Goal: Task Accomplishment & Management: Use online tool/utility

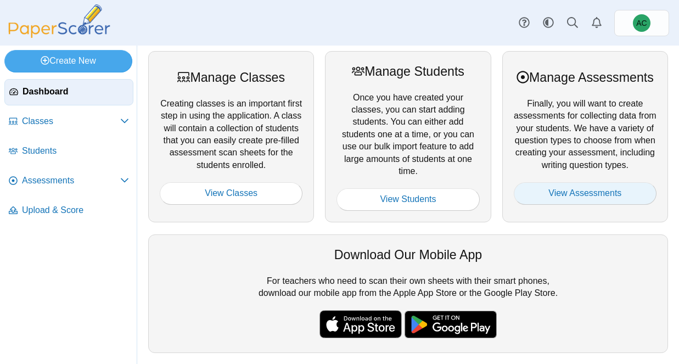
click at [556, 200] on link "View Assessments" at bounding box center [585, 193] width 143 height 22
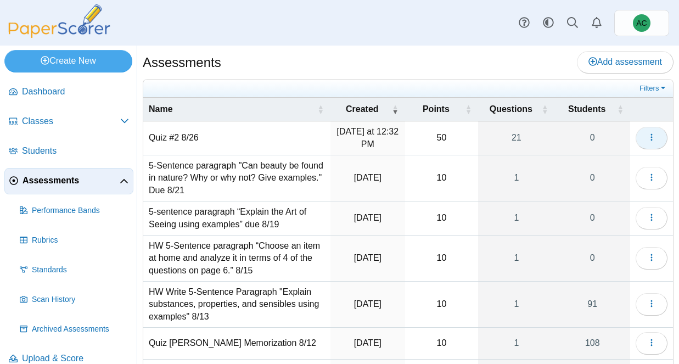
click at [650, 141] on icon "button" at bounding box center [651, 137] width 9 height 9
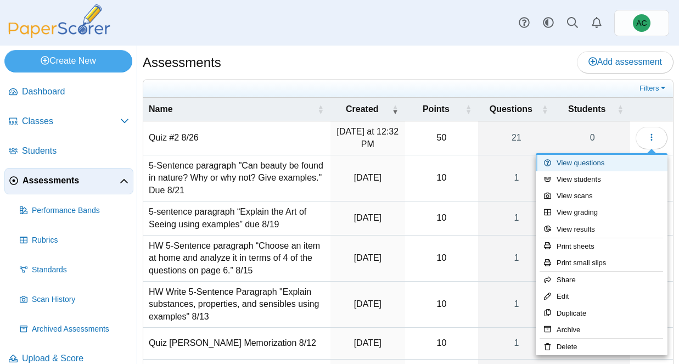
click at [594, 158] on link "View questions" at bounding box center [602, 163] width 132 height 16
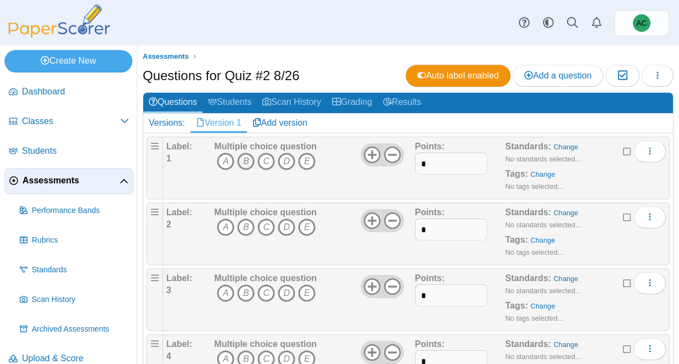
click at [249, 160] on icon "B" at bounding box center [246, 162] width 18 height 18
click at [267, 227] on icon "C" at bounding box center [266, 227] width 18 height 18
click at [395, 154] on use at bounding box center [392, 154] width 17 height 17
click at [399, 218] on use at bounding box center [392, 220] width 17 height 17
click at [392, 280] on icon at bounding box center [393, 287] width 18 height 18
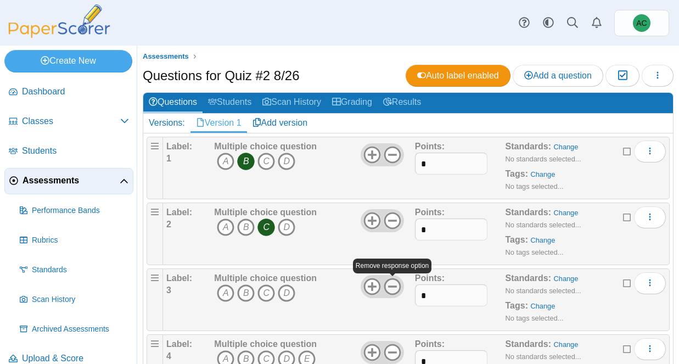
scroll to position [49, 0]
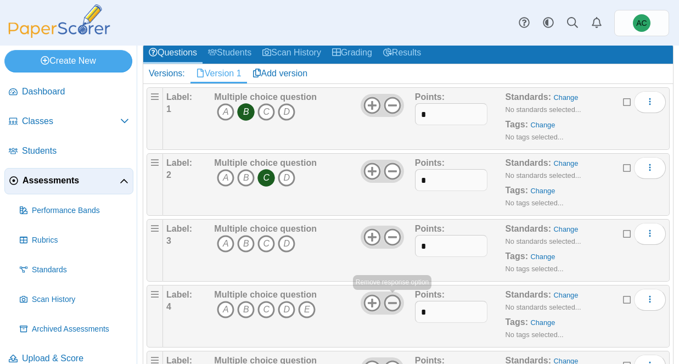
click at [396, 305] on icon at bounding box center [393, 303] width 18 height 18
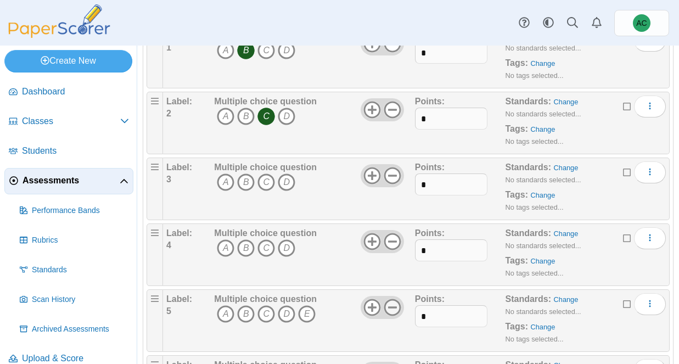
click at [394, 301] on icon at bounding box center [393, 308] width 18 height 18
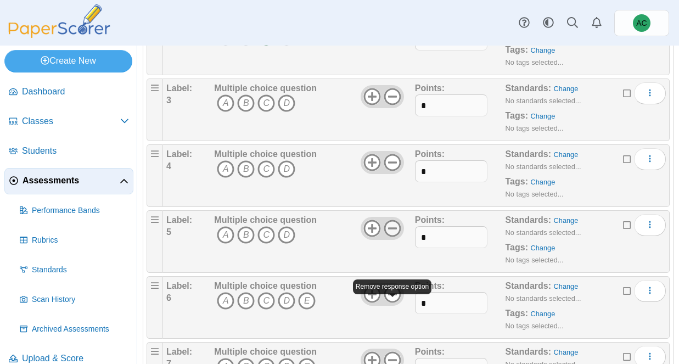
scroll to position [190, 0]
click at [395, 295] on icon at bounding box center [393, 294] width 18 height 18
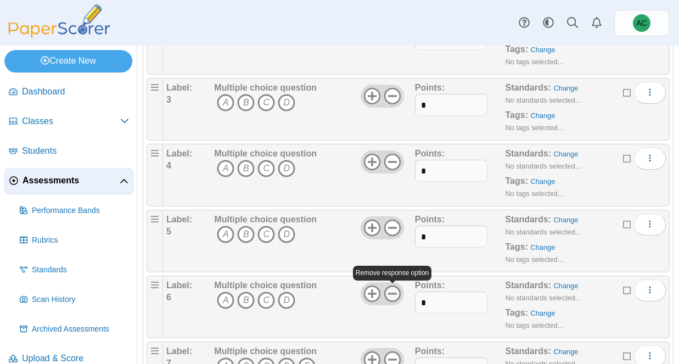
scroll to position [261, 0]
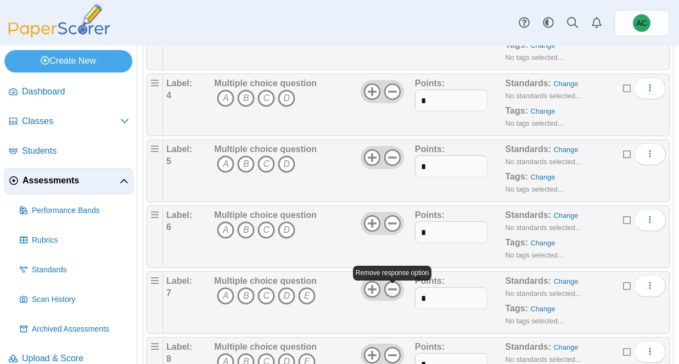
click at [395, 293] on icon at bounding box center [393, 289] width 18 height 18
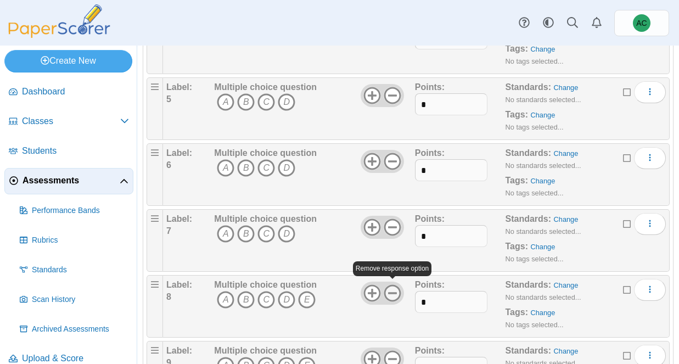
click at [390, 295] on icon at bounding box center [393, 293] width 18 height 18
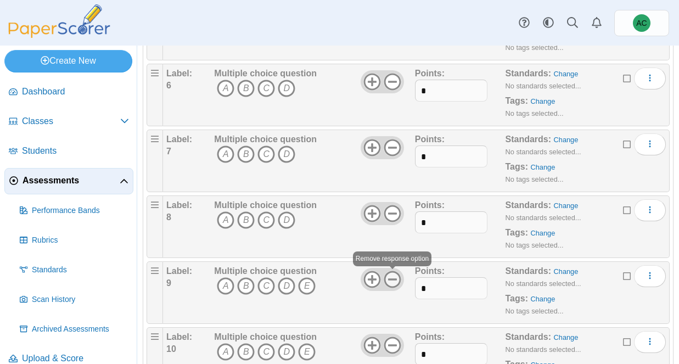
click at [392, 287] on use at bounding box center [392, 279] width 17 height 17
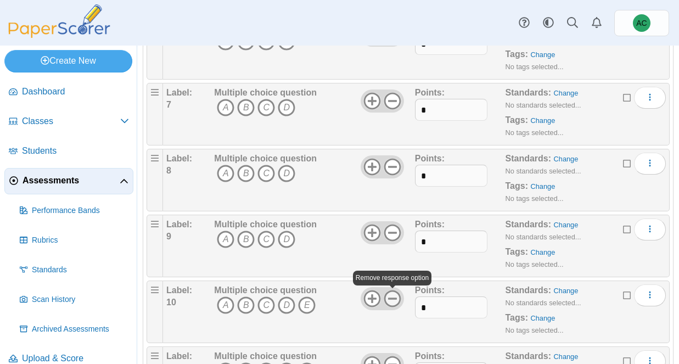
click at [392, 297] on icon at bounding box center [393, 299] width 18 height 18
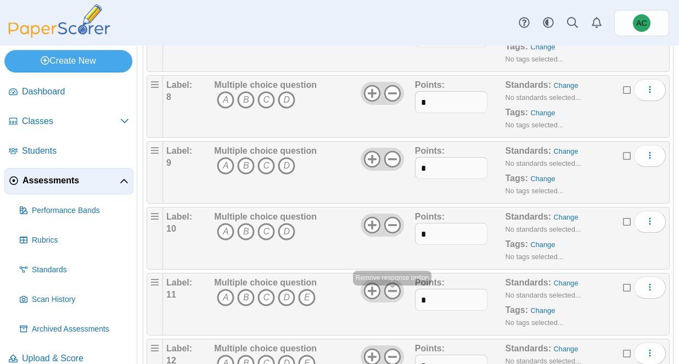
click at [396, 293] on icon at bounding box center [393, 291] width 18 height 18
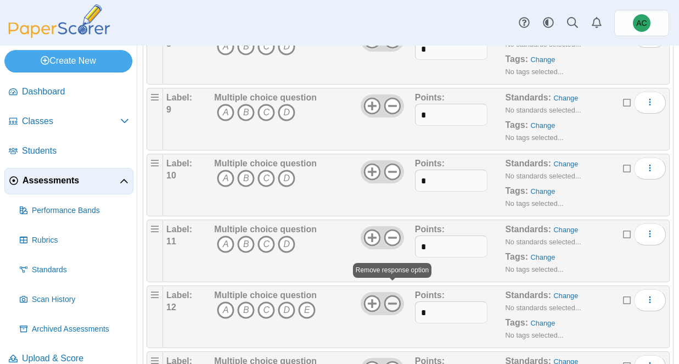
click at [395, 296] on use at bounding box center [392, 303] width 17 height 17
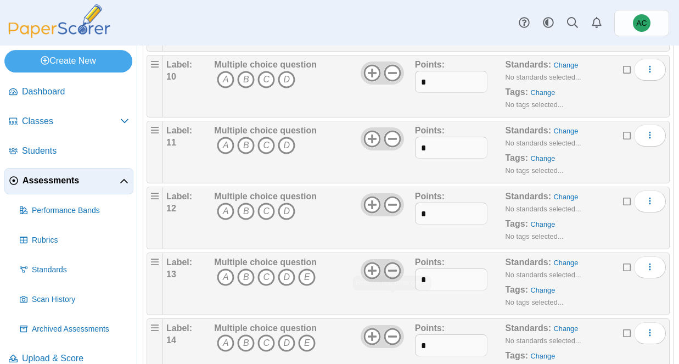
click at [397, 271] on icon at bounding box center [393, 271] width 18 height 18
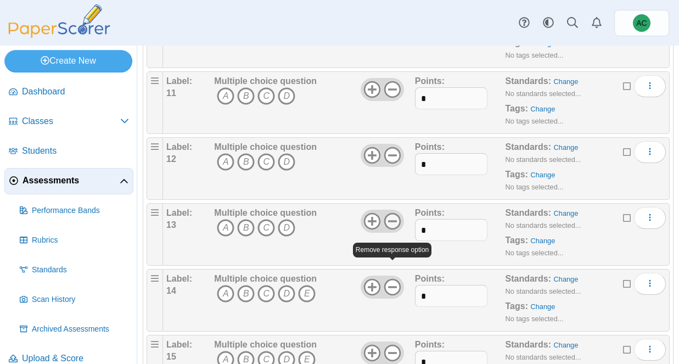
scroll to position [730, 0]
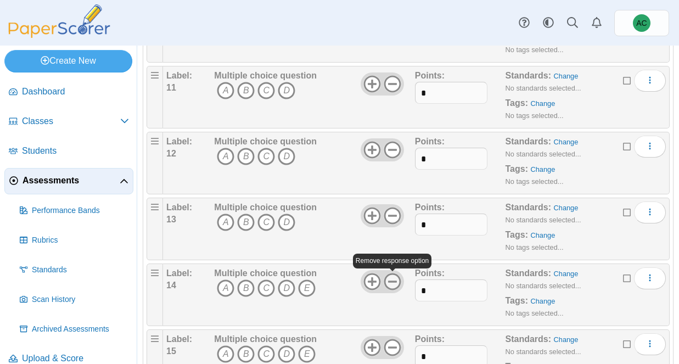
click at [390, 284] on icon at bounding box center [393, 282] width 18 height 18
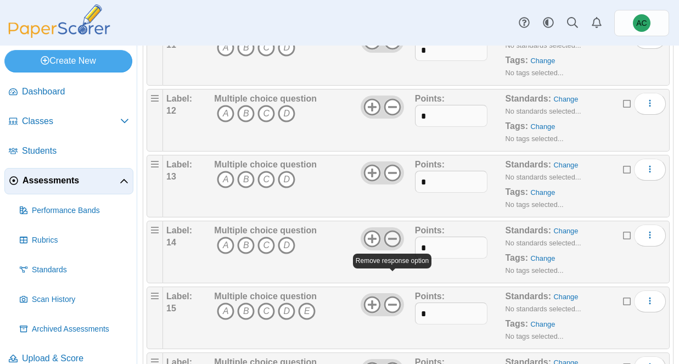
scroll to position [781, 0]
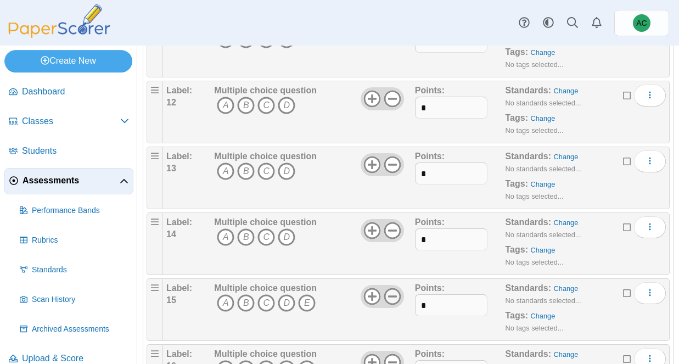
click at [391, 300] on icon at bounding box center [393, 297] width 18 height 18
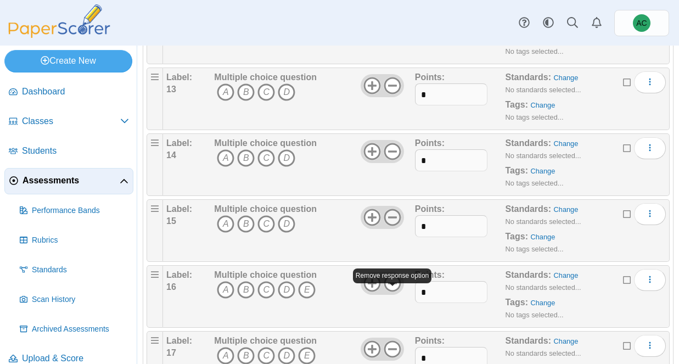
scroll to position [861, 0]
click at [396, 287] on icon at bounding box center [393, 282] width 18 height 18
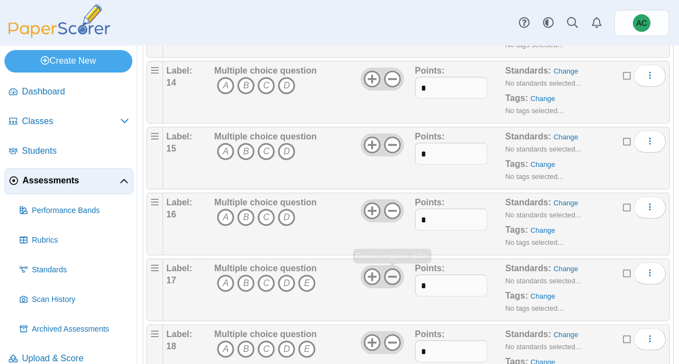
click at [395, 283] on use at bounding box center [392, 276] width 17 height 17
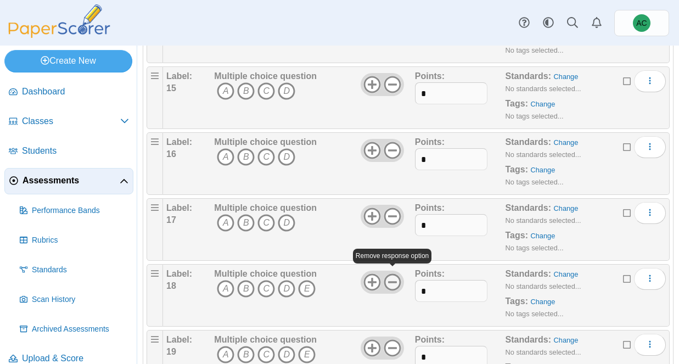
click at [394, 284] on icon at bounding box center [393, 282] width 18 height 18
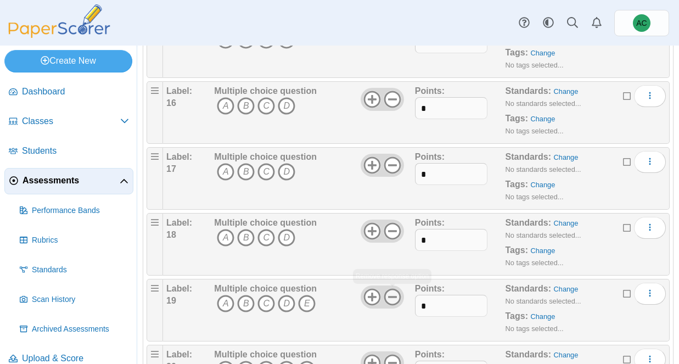
click at [391, 295] on icon at bounding box center [393, 297] width 18 height 18
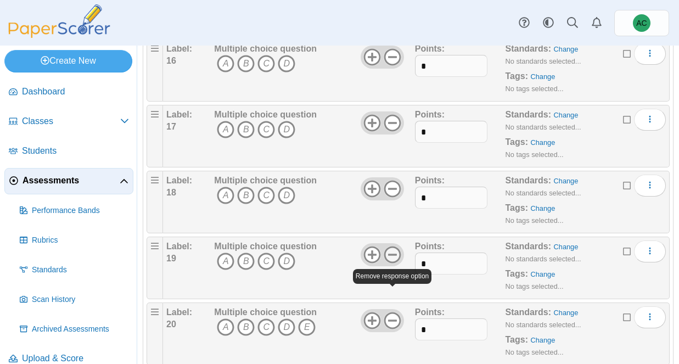
scroll to position [1109, 0]
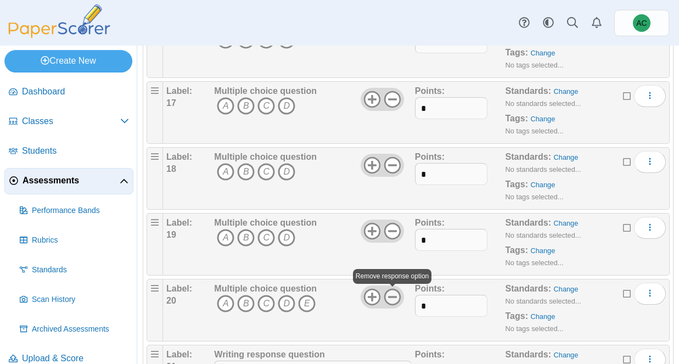
click at [392, 300] on icon at bounding box center [393, 297] width 18 height 18
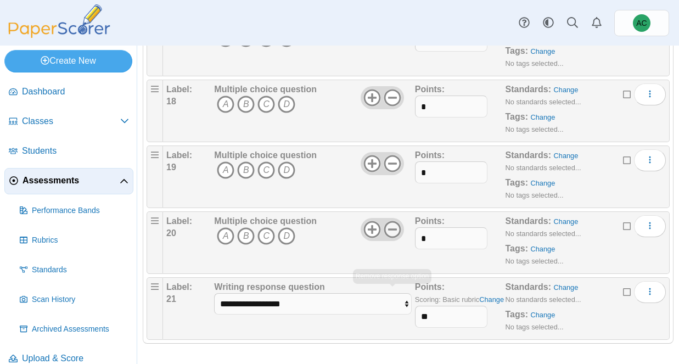
scroll to position [1178, 0]
click at [392, 300] on select "**********" at bounding box center [313, 302] width 198 height 21
select select "**********"
click at [214, 292] on select "**********" at bounding box center [313, 302] width 198 height 21
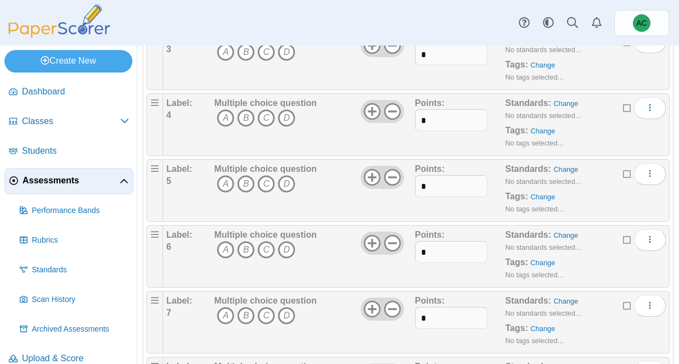
scroll to position [0, 0]
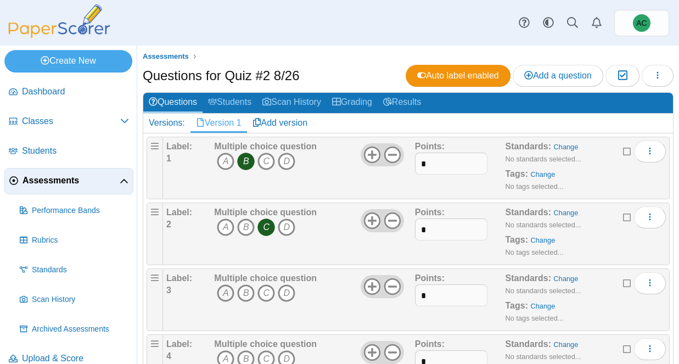
click at [231, 296] on icon "A" at bounding box center [226, 293] width 18 height 18
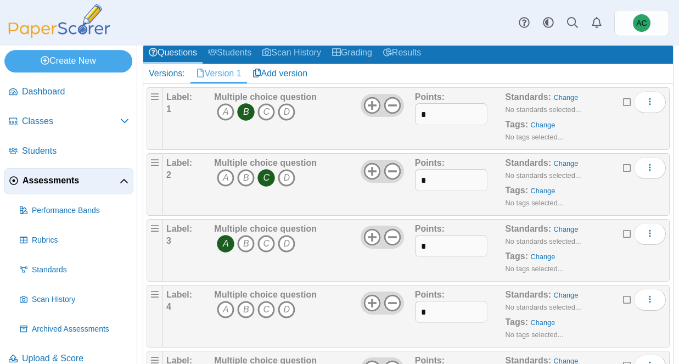
scroll to position [51, 0]
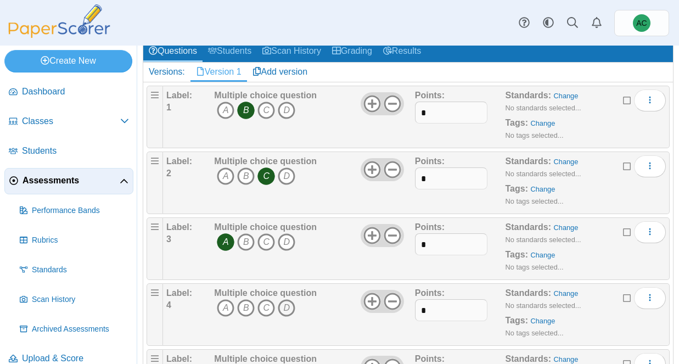
click at [284, 307] on icon "D" at bounding box center [287, 308] width 18 height 18
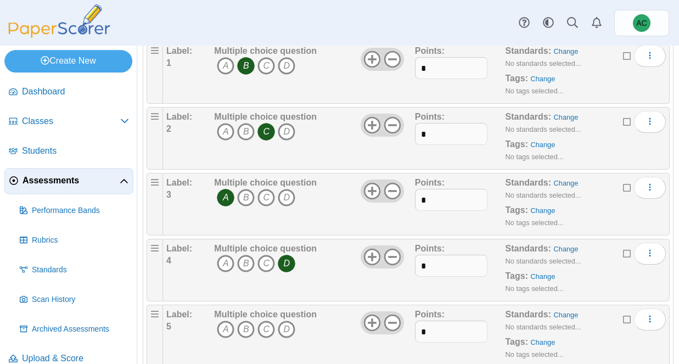
scroll to position [98, 0]
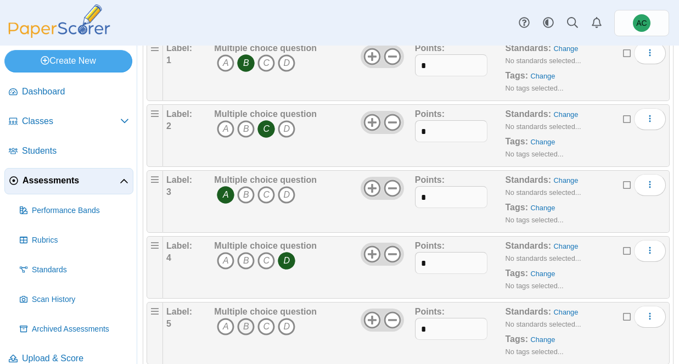
click at [245, 329] on icon "B" at bounding box center [246, 327] width 18 height 18
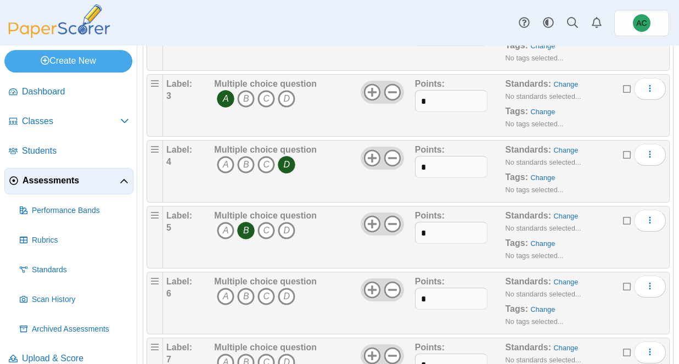
scroll to position [238, 0]
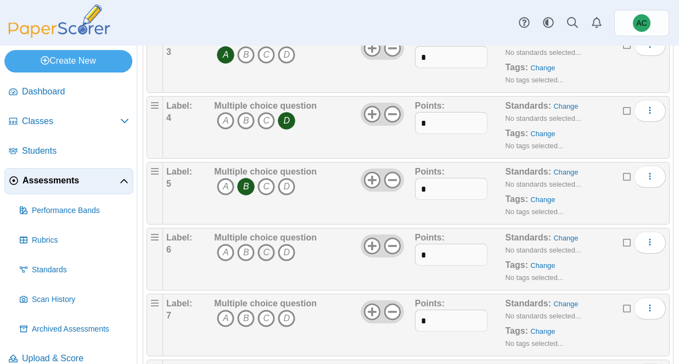
click at [267, 251] on icon "C" at bounding box center [266, 253] width 18 height 18
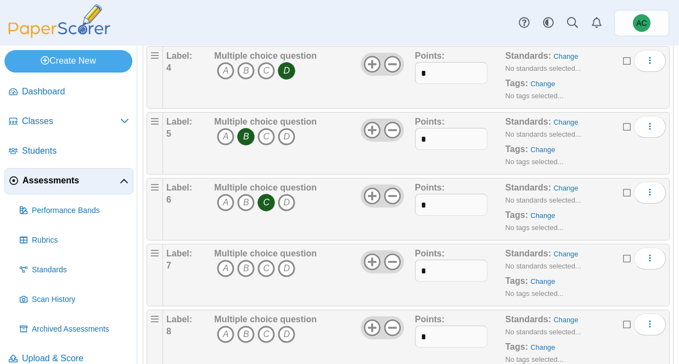
scroll to position [289, 0]
click at [248, 266] on icon "B" at bounding box center [246, 268] width 18 height 18
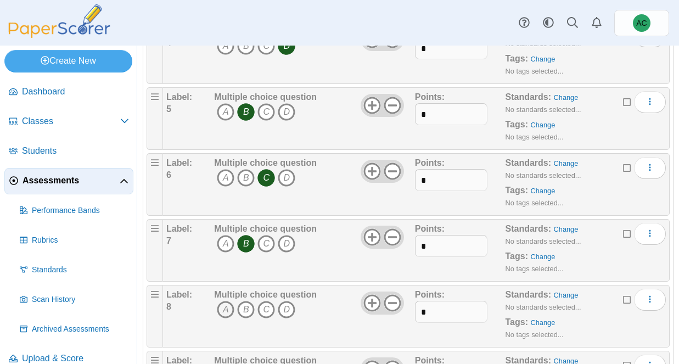
click at [228, 308] on icon "A" at bounding box center [226, 310] width 18 height 18
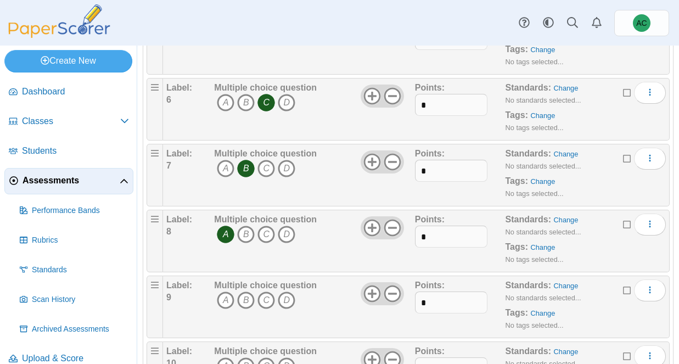
scroll to position [389, 0]
click at [271, 298] on icon "C" at bounding box center [266, 300] width 18 height 18
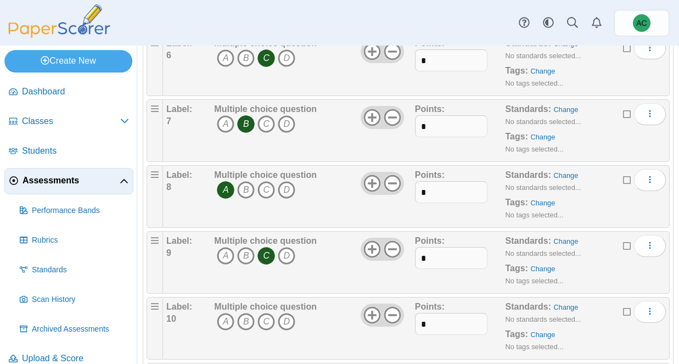
scroll to position [433, 0]
click at [287, 319] on icon "D" at bounding box center [287, 321] width 18 height 18
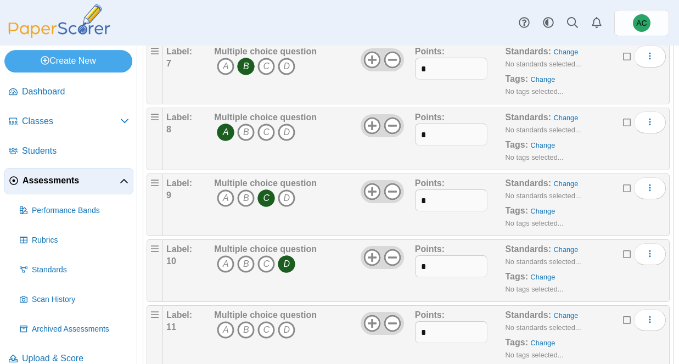
scroll to position [491, 0]
click at [250, 327] on icon "B" at bounding box center [246, 330] width 18 height 18
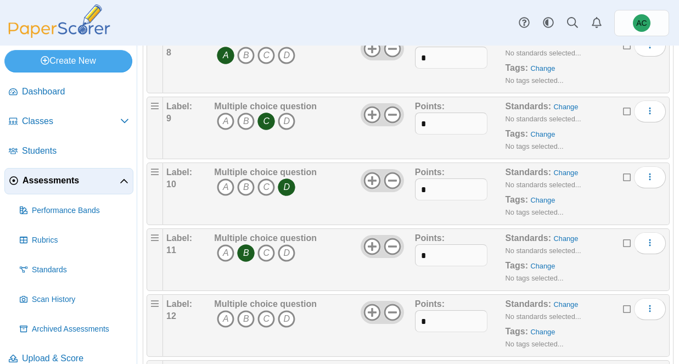
scroll to position [568, 0]
click at [286, 319] on icon "D" at bounding box center [287, 318] width 18 height 18
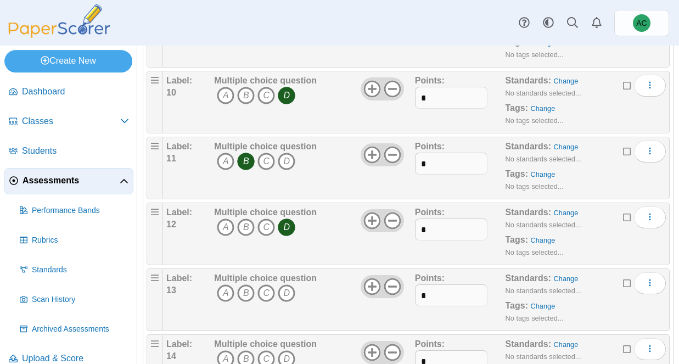
scroll to position [666, 0]
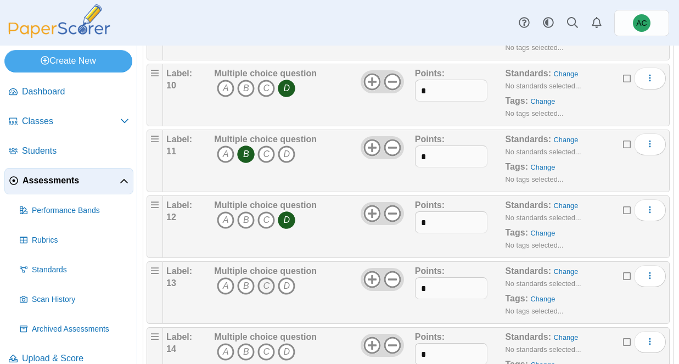
click at [267, 290] on icon "C" at bounding box center [266, 286] width 18 height 18
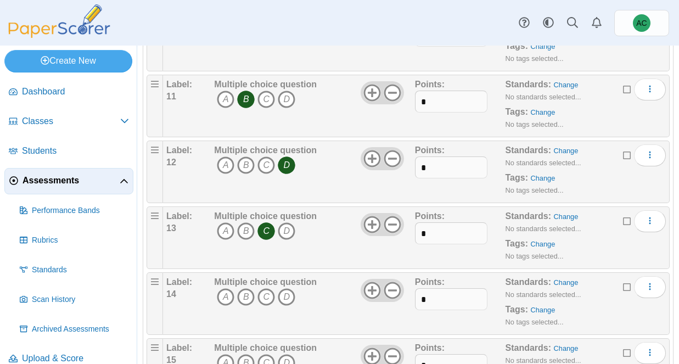
scroll to position [733, 0]
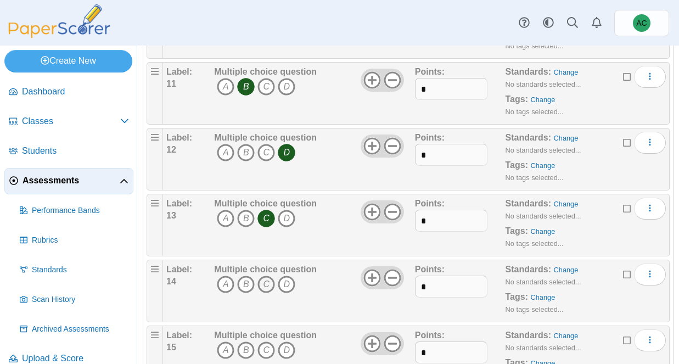
click at [270, 287] on icon "C" at bounding box center [266, 285] width 18 height 18
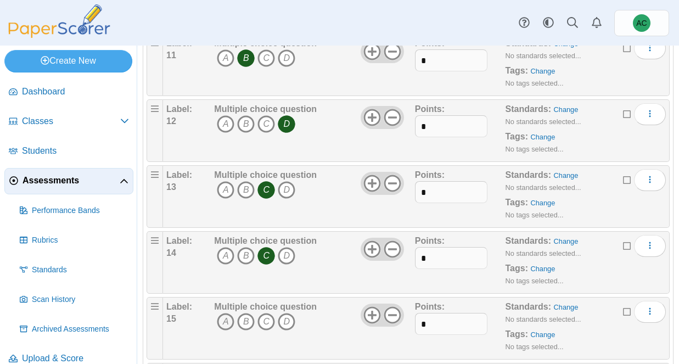
click at [230, 323] on icon "A" at bounding box center [226, 322] width 18 height 18
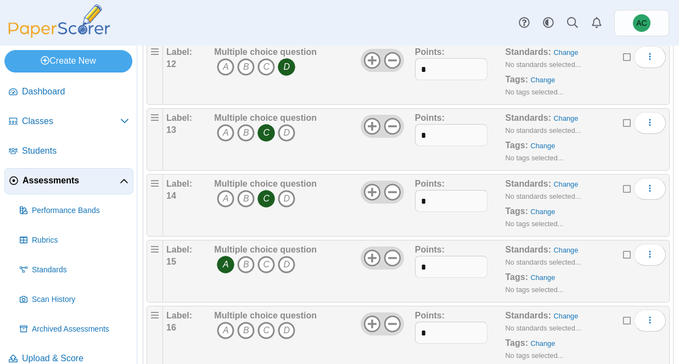
scroll to position [820, 0]
click at [283, 324] on icon "D" at bounding box center [287, 330] width 18 height 18
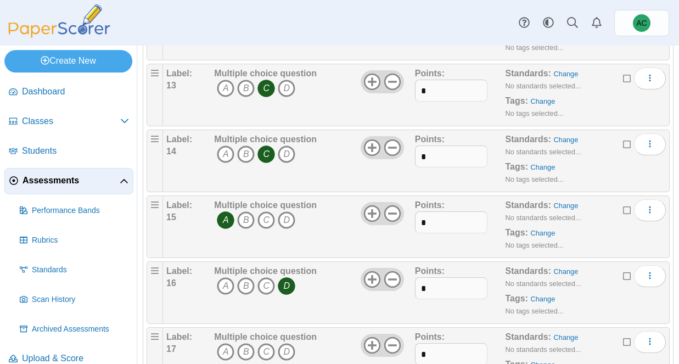
scroll to position [872, 0]
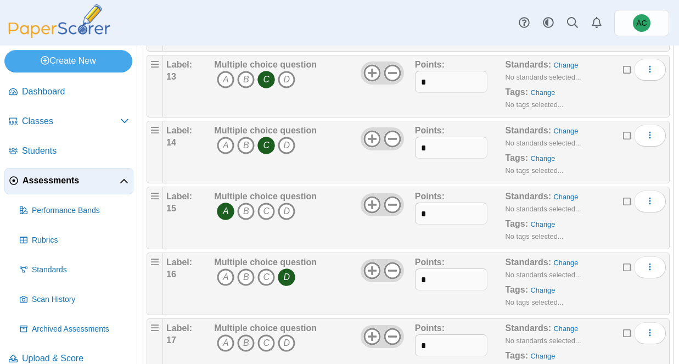
click at [248, 347] on icon "B" at bounding box center [246, 343] width 18 height 18
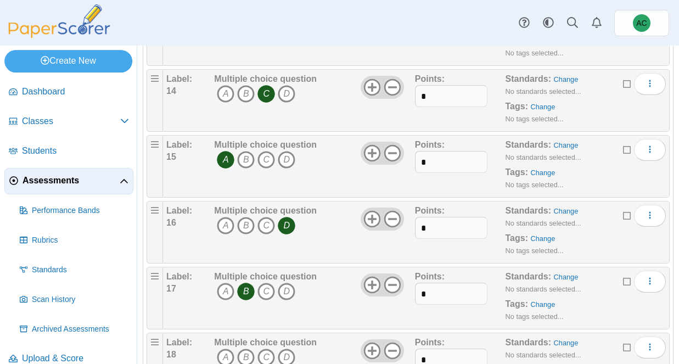
scroll to position [936, 0]
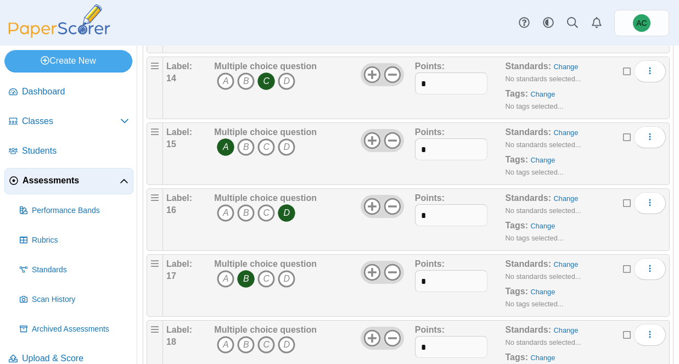
click at [263, 341] on icon "C" at bounding box center [266, 345] width 18 height 18
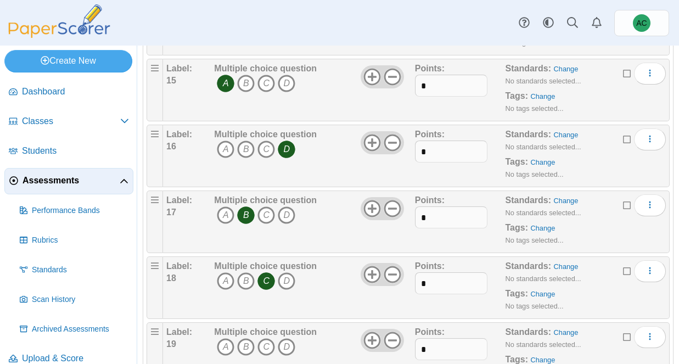
scroll to position [1004, 0]
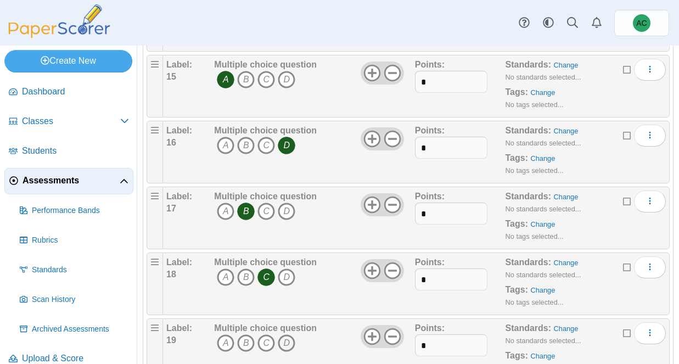
click at [284, 340] on icon "D" at bounding box center [287, 343] width 18 height 18
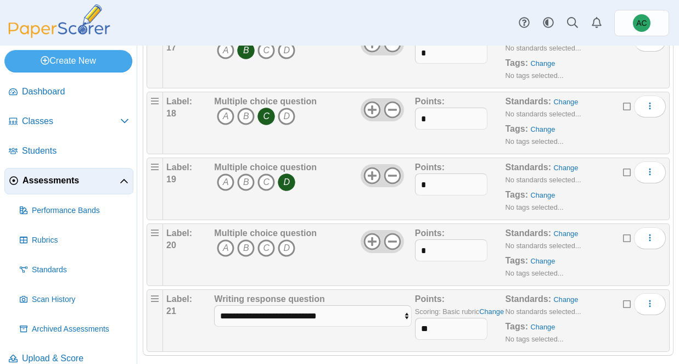
scroll to position [1165, 0]
click at [268, 251] on icon "C" at bounding box center [266, 248] width 18 height 18
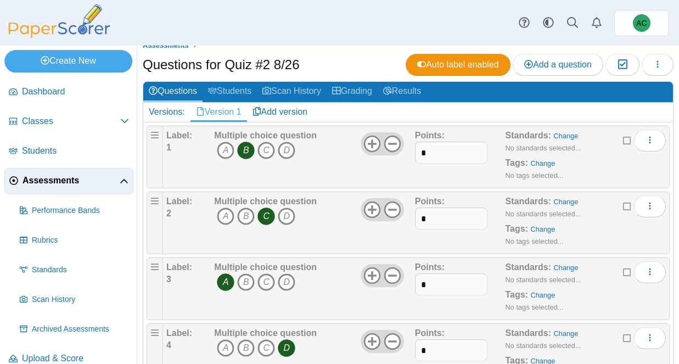
scroll to position [0, 0]
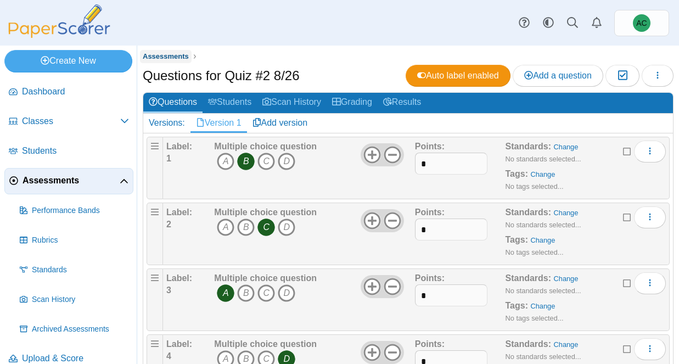
click at [173, 56] on span "Assessments" at bounding box center [166, 56] width 46 height 8
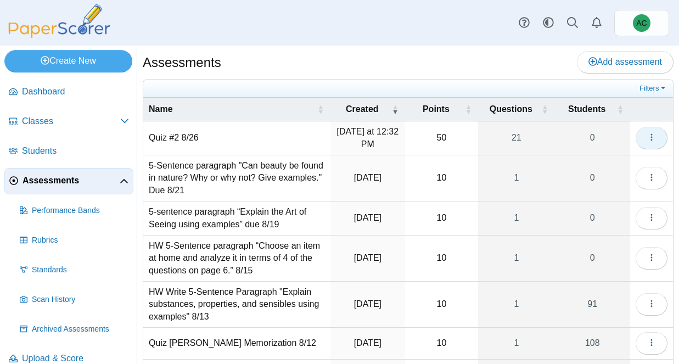
click at [653, 136] on icon "button" at bounding box center [651, 137] width 9 height 9
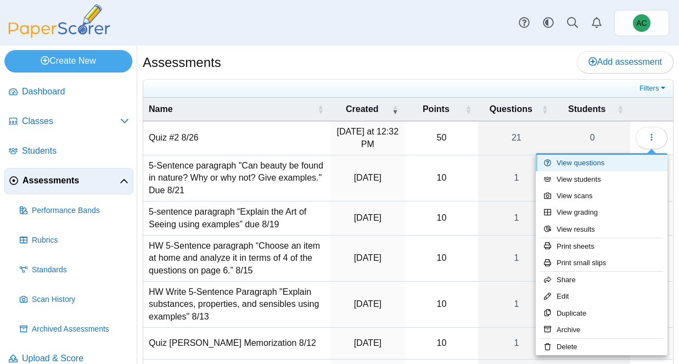
click at [594, 163] on link "View questions" at bounding box center [602, 163] width 132 height 16
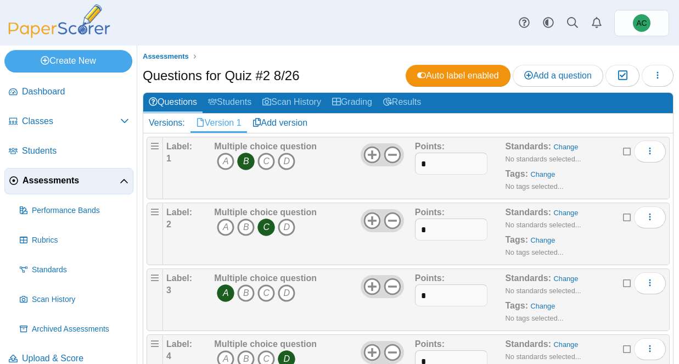
click at [51, 177] on span "Assessments" at bounding box center [71, 181] width 97 height 12
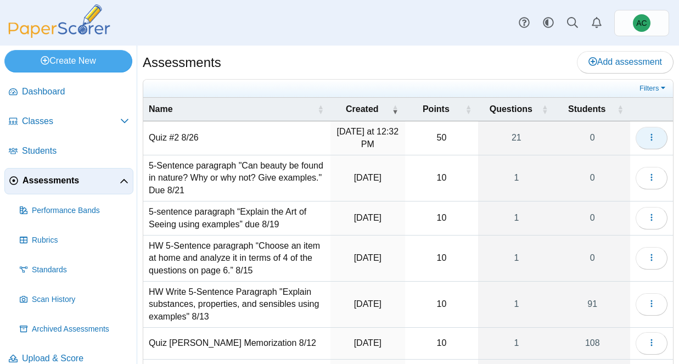
click at [641, 135] on button "button" at bounding box center [652, 138] width 32 height 22
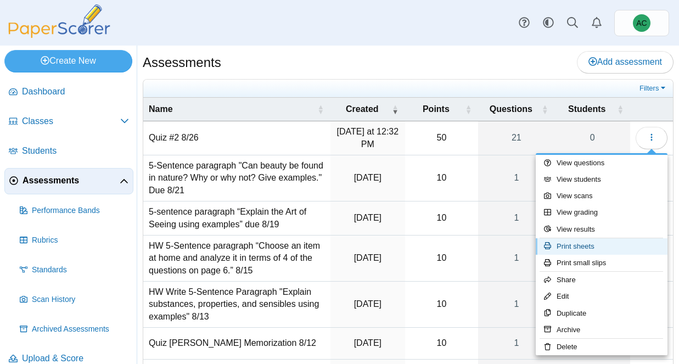
click at [592, 248] on link "Print sheets" at bounding box center [602, 246] width 132 height 16
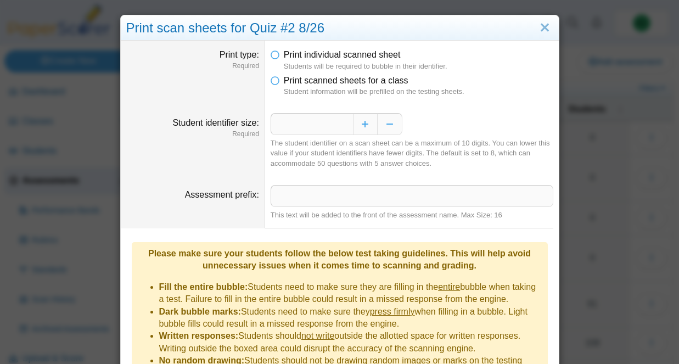
click at [358, 88] on dfn "Student information will be prefilled on the testing sheets." at bounding box center [419, 92] width 270 height 10
click at [295, 85] on span "Print scanned sheets for a class" at bounding box center [346, 80] width 125 height 9
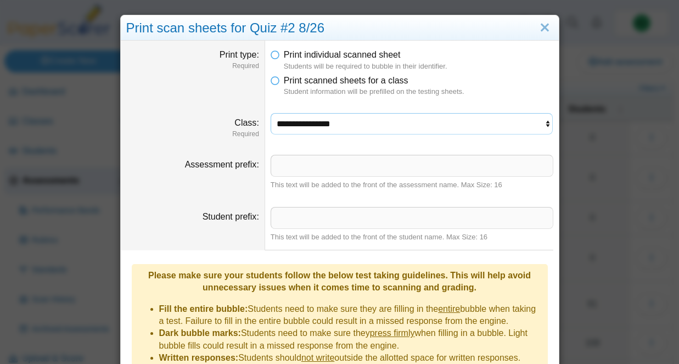
click at [302, 122] on select "**********" at bounding box center [412, 123] width 283 height 21
click at [271, 113] on select "**********" at bounding box center [412, 123] width 283 height 21
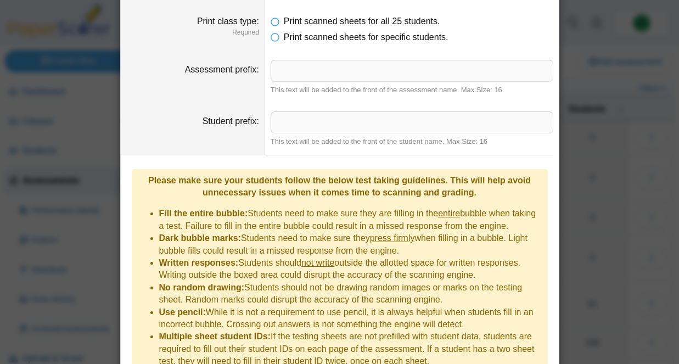
scroll to position [190, 0]
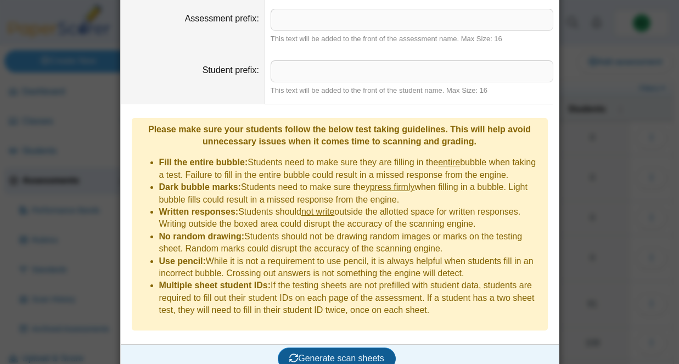
click at [326, 354] on span "Generate scan sheets" at bounding box center [336, 358] width 95 height 9
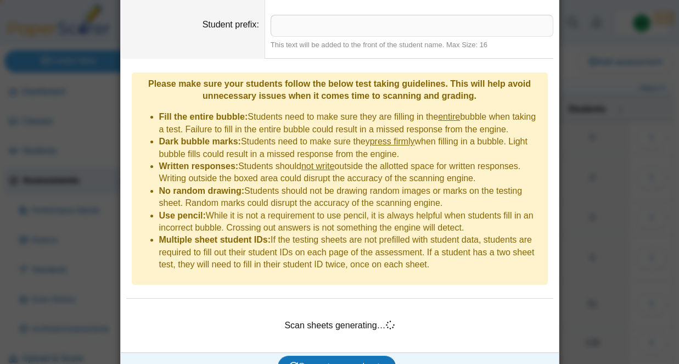
scroll to position [238, 0]
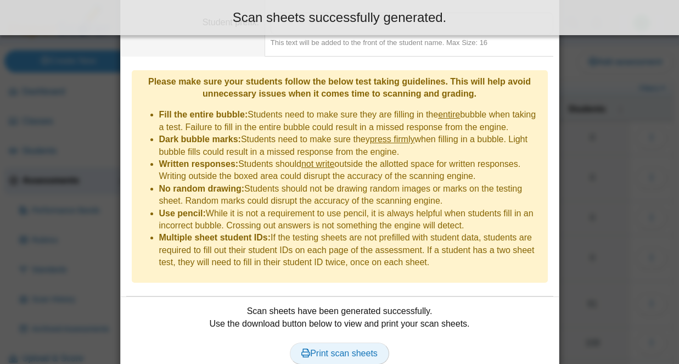
click at [364, 347] on link "Print scan sheets" at bounding box center [339, 354] width 99 height 22
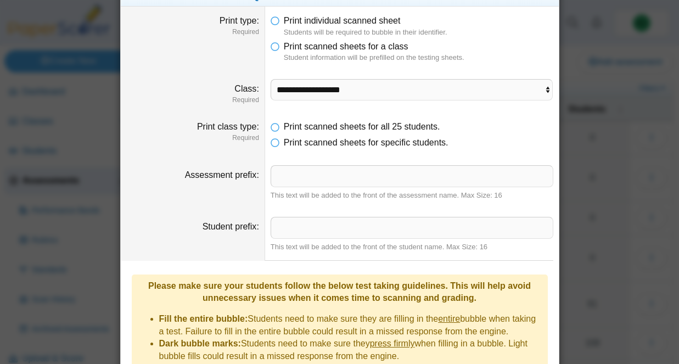
scroll to position [31, 0]
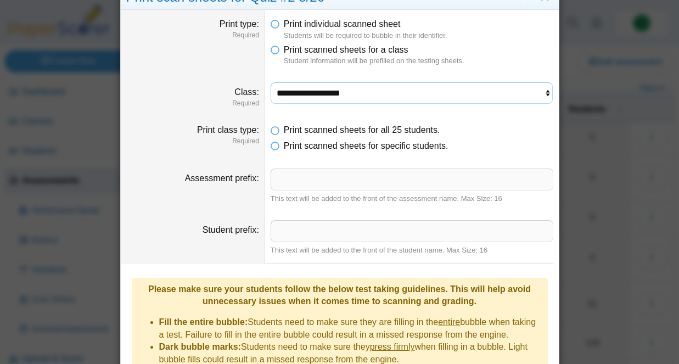
click at [351, 91] on select "**********" at bounding box center [412, 92] width 283 height 21
select select "**********"
click at [271, 82] on select "**********" at bounding box center [412, 92] width 283 height 21
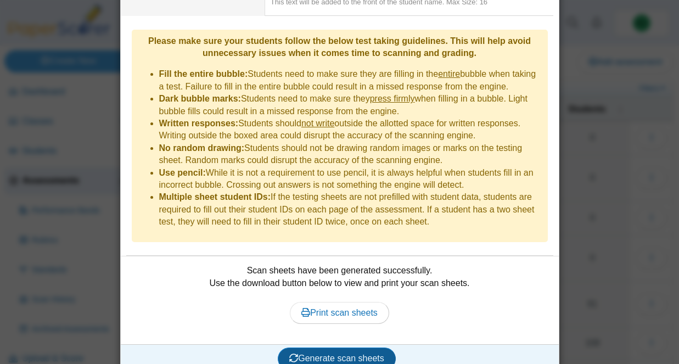
click at [330, 354] on span "Generate scan sheets" at bounding box center [336, 358] width 95 height 9
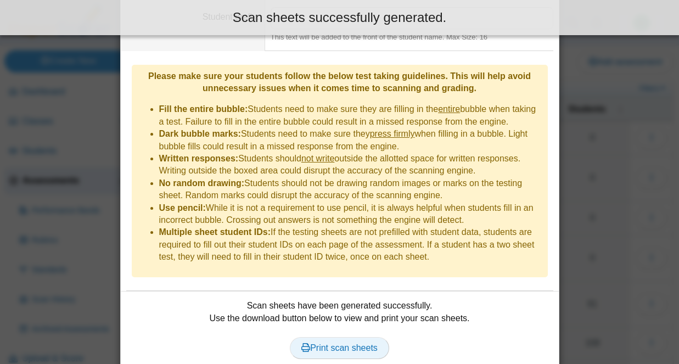
click at [338, 338] on link "Print scan sheets" at bounding box center [339, 348] width 99 height 22
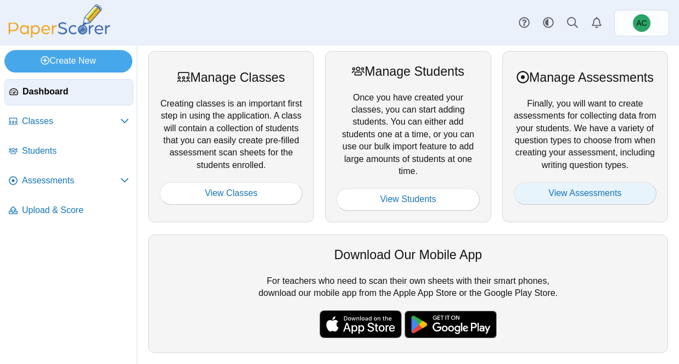
click at [606, 204] on link "View Assessments" at bounding box center [585, 193] width 143 height 22
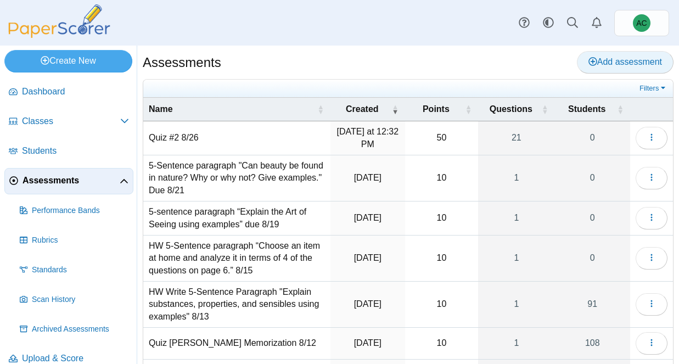
click at [643, 62] on span "Add assessment" at bounding box center [625, 61] width 74 height 9
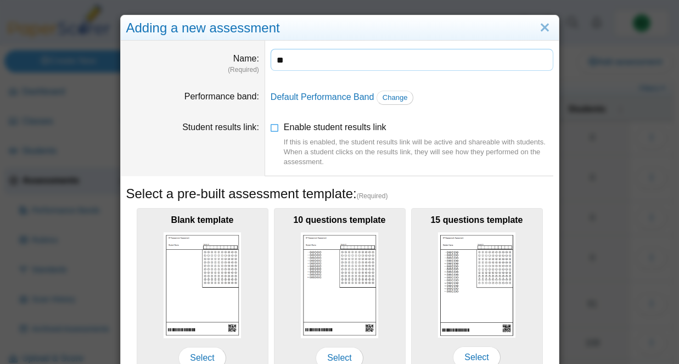
type input "*"
click at [360, 61] on input "**********" at bounding box center [412, 60] width 283 height 22
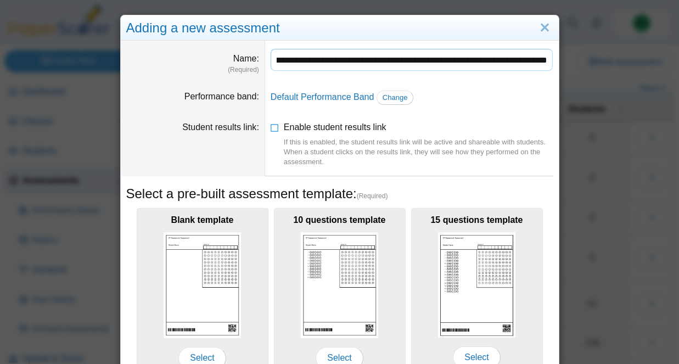
scroll to position [229, 0]
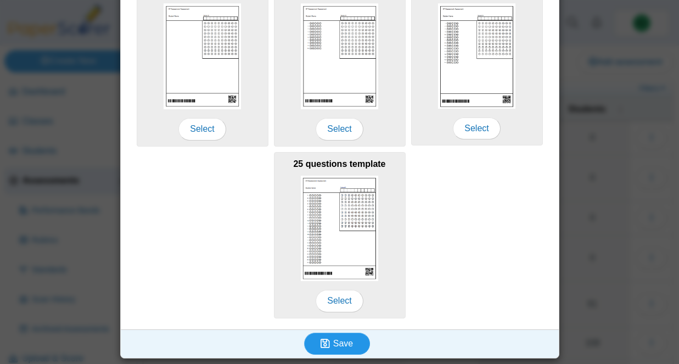
type input "**********"
click at [332, 344] on icon "submit" at bounding box center [327, 344] width 13 height 12
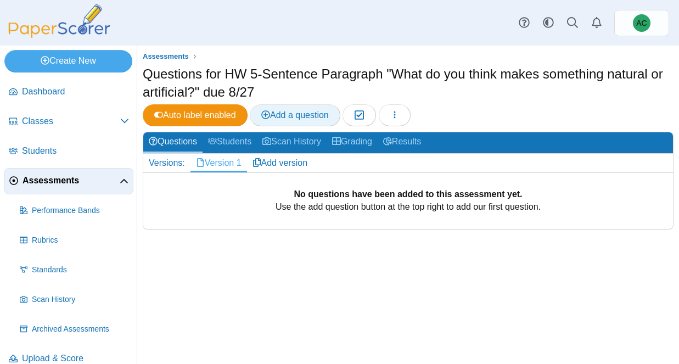
click at [283, 114] on span "Add a question" at bounding box center [295, 114] width 68 height 9
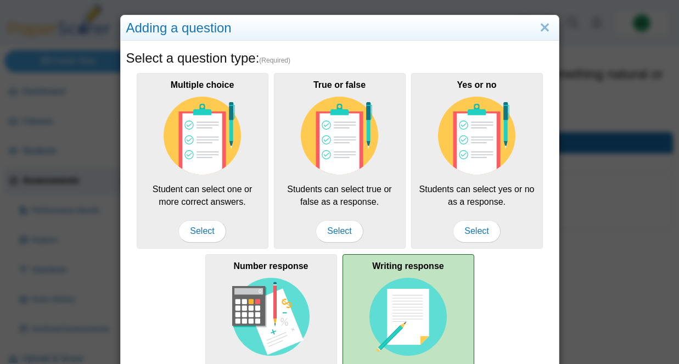
click at [363, 285] on div "Writing response Student can write their response to a question. (maximum usage…" at bounding box center [409, 348] width 132 height 188
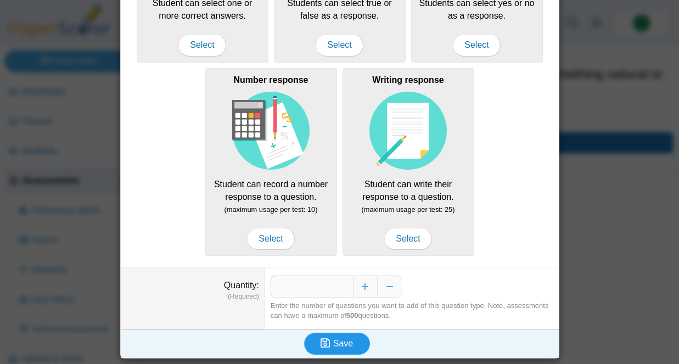
click at [333, 346] on icon "submit" at bounding box center [327, 344] width 13 height 12
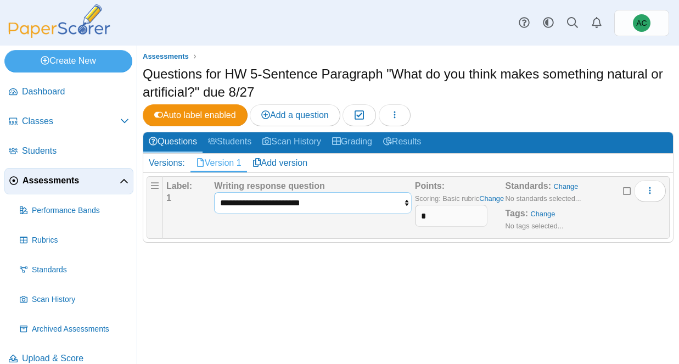
click at [276, 209] on select "**********" at bounding box center [313, 202] width 198 height 21
select select "**********"
click at [214, 192] on select "**********" at bounding box center [313, 202] width 198 height 21
click at [436, 213] on input "*" at bounding box center [451, 216] width 72 height 22
type input "**"
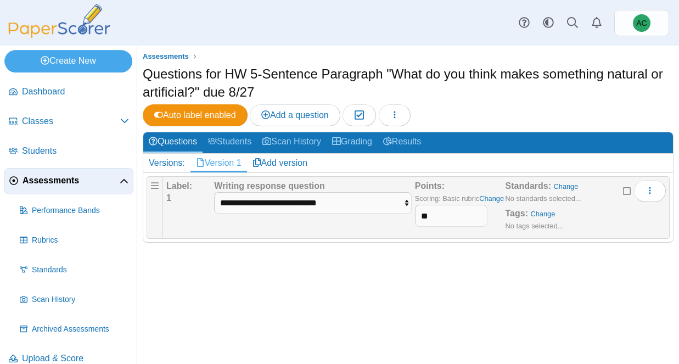
click at [415, 306] on div "Assessments Questions for HW 5-Sentence Paragraph "What do you think makes some…" at bounding box center [408, 205] width 542 height 318
click at [653, 190] on icon "More options" at bounding box center [650, 190] width 9 height 9
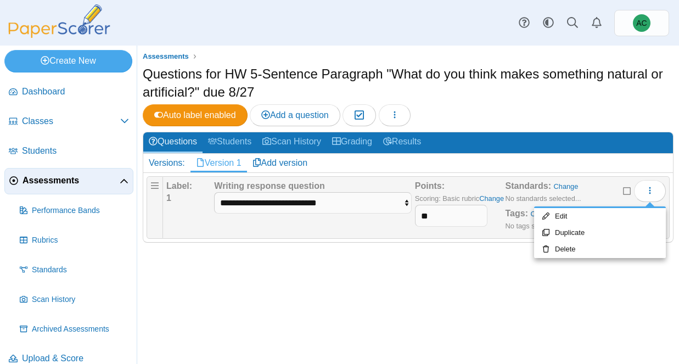
click at [443, 310] on div "Assessments Questions for HW 5-Sentence Paragraph "What do you think makes some…" at bounding box center [408, 205] width 542 height 318
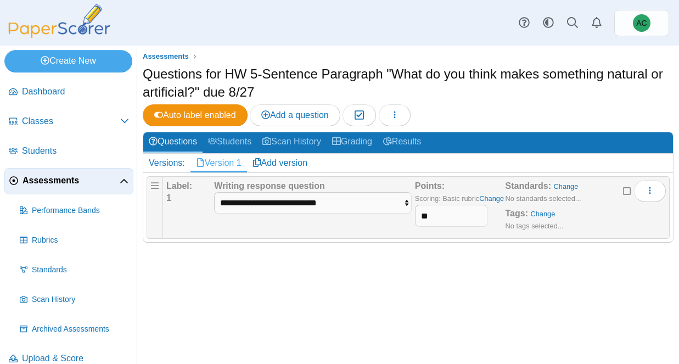
click at [50, 177] on span "Assessments" at bounding box center [71, 181] width 97 height 12
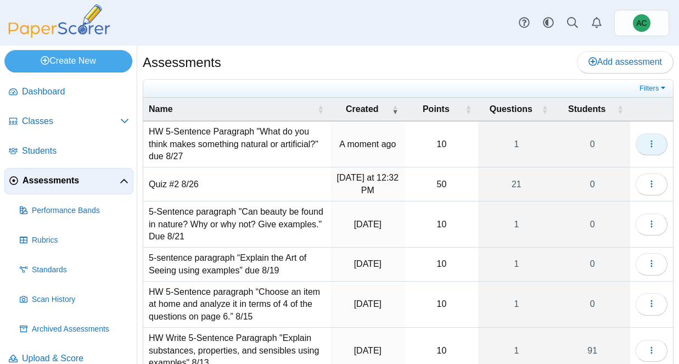
click at [657, 143] on button "button" at bounding box center [652, 144] width 32 height 22
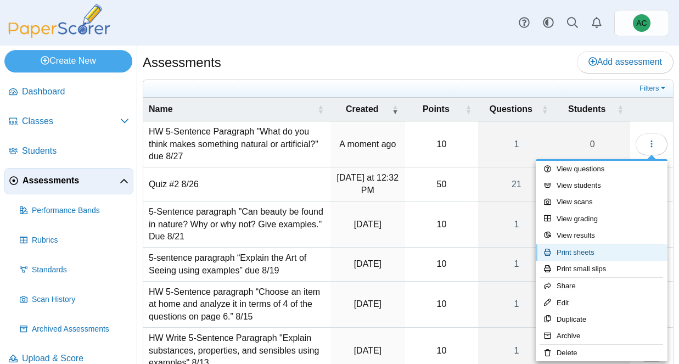
click at [581, 255] on link "Print sheets" at bounding box center [602, 252] width 132 height 16
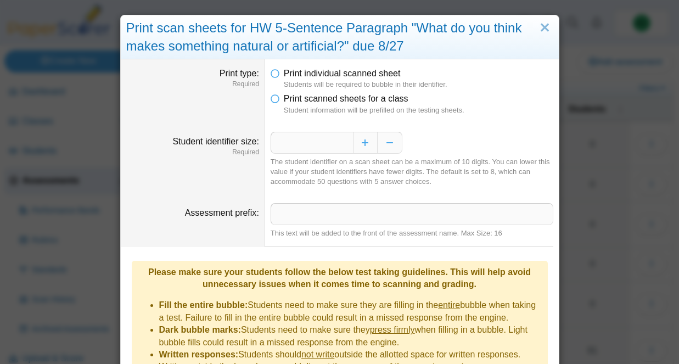
click at [339, 105] on dfn "Student information will be prefilled on the testing sheets." at bounding box center [419, 110] width 270 height 10
click at [274, 100] on icon at bounding box center [275, 97] width 9 height 8
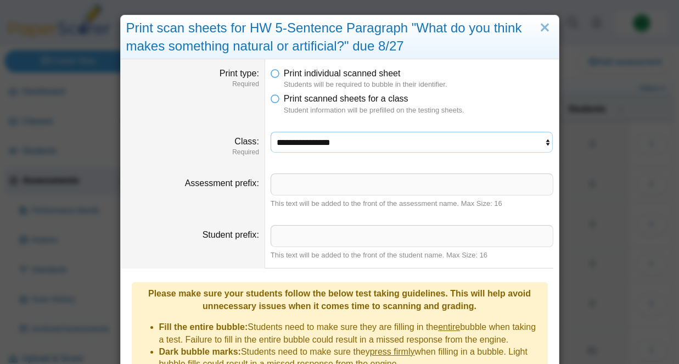
click at [323, 139] on select "**********" at bounding box center [412, 142] width 283 height 21
click at [271, 132] on select "**********" at bounding box center [412, 142] width 283 height 21
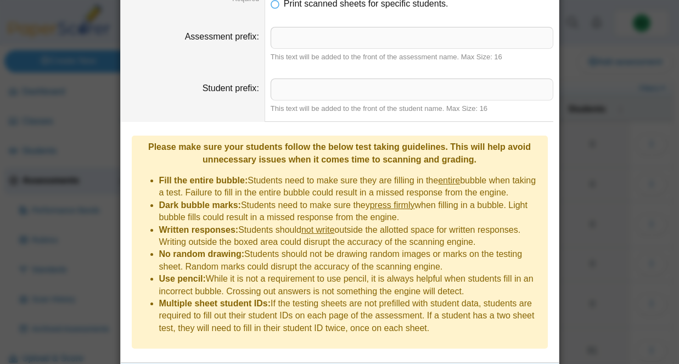
scroll to position [209, 0]
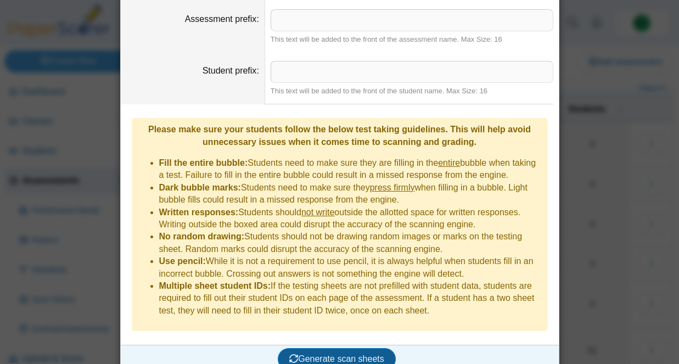
click at [350, 354] on span "Generate scan sheets" at bounding box center [336, 358] width 95 height 9
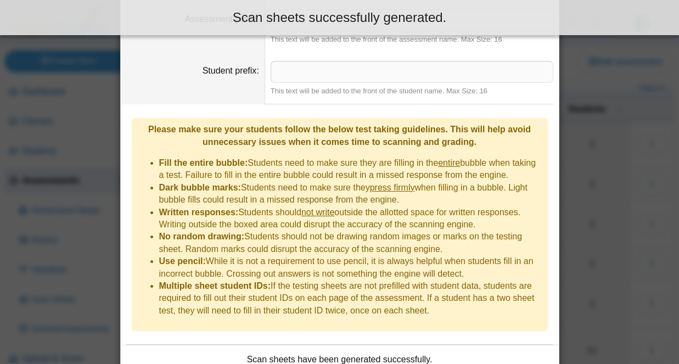
scroll to position [297, 0]
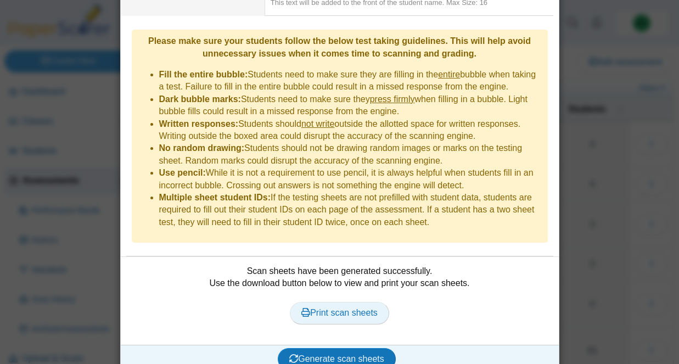
click at [342, 308] on span "Print scan sheets" at bounding box center [339, 312] width 76 height 9
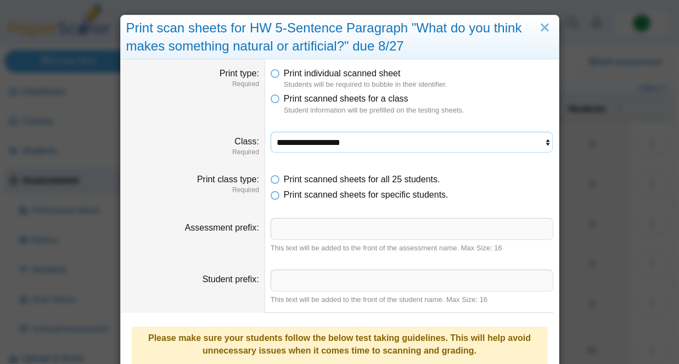
click at [352, 150] on select "**********" at bounding box center [412, 142] width 283 height 21
select select "**********"
click at [271, 132] on select "**********" at bounding box center [412, 142] width 283 height 21
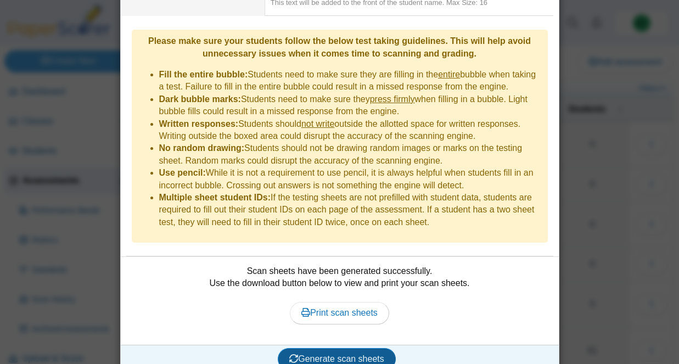
click at [318, 350] on button "Generate scan sheets" at bounding box center [337, 359] width 118 height 22
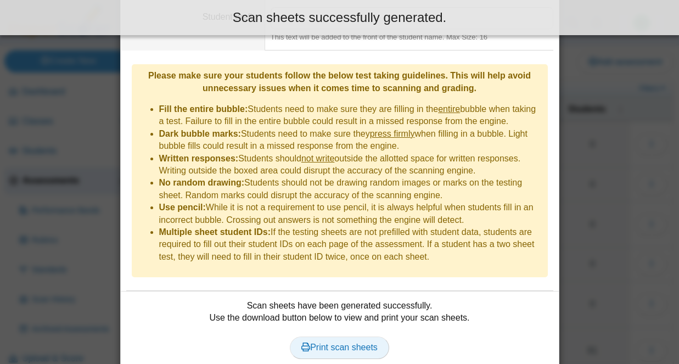
click at [353, 336] on link "Print scan sheets" at bounding box center [339, 347] width 99 height 22
